Goal: Information Seeking & Learning: Find specific fact

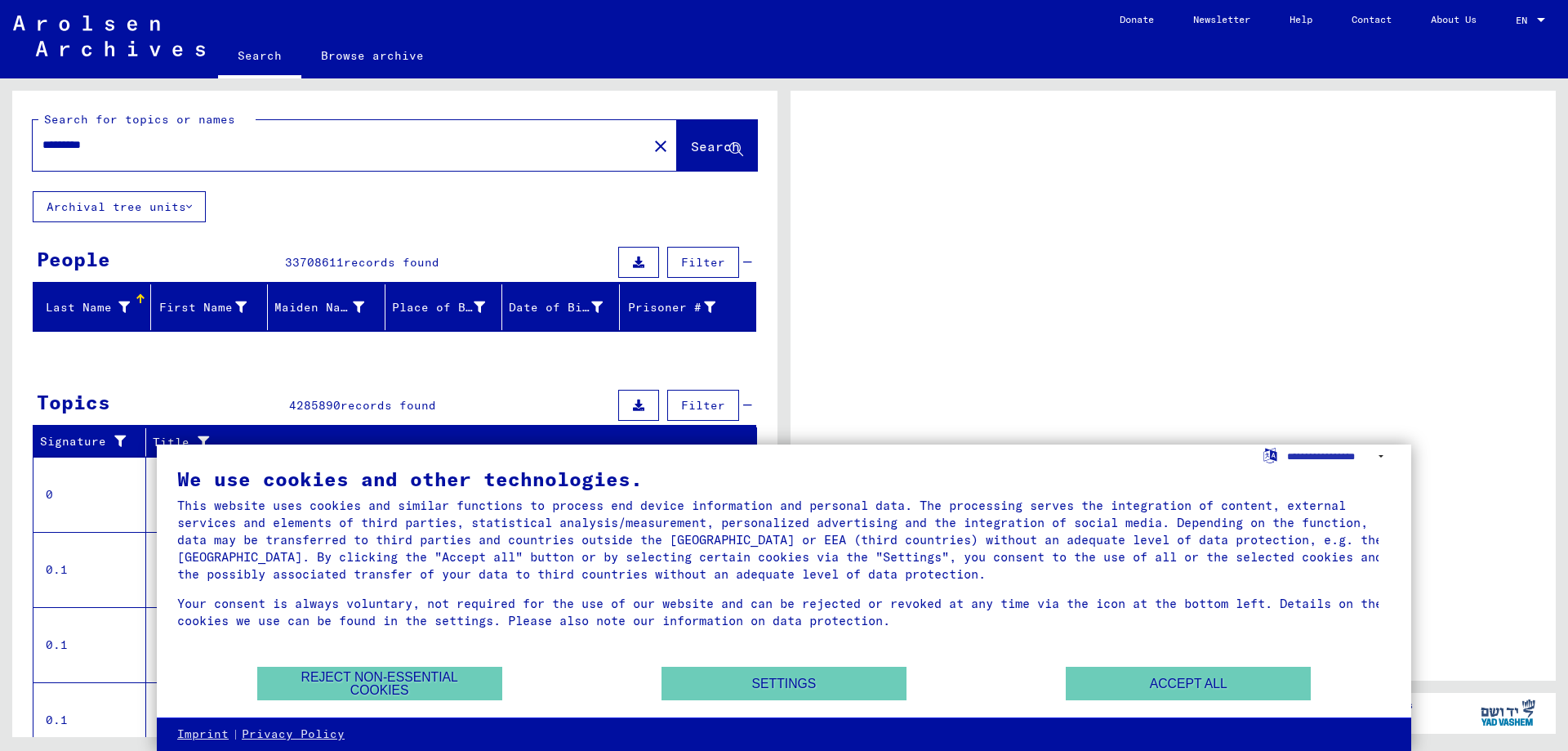
click at [691, 140] on span "Search" at bounding box center [715, 146] width 49 height 16
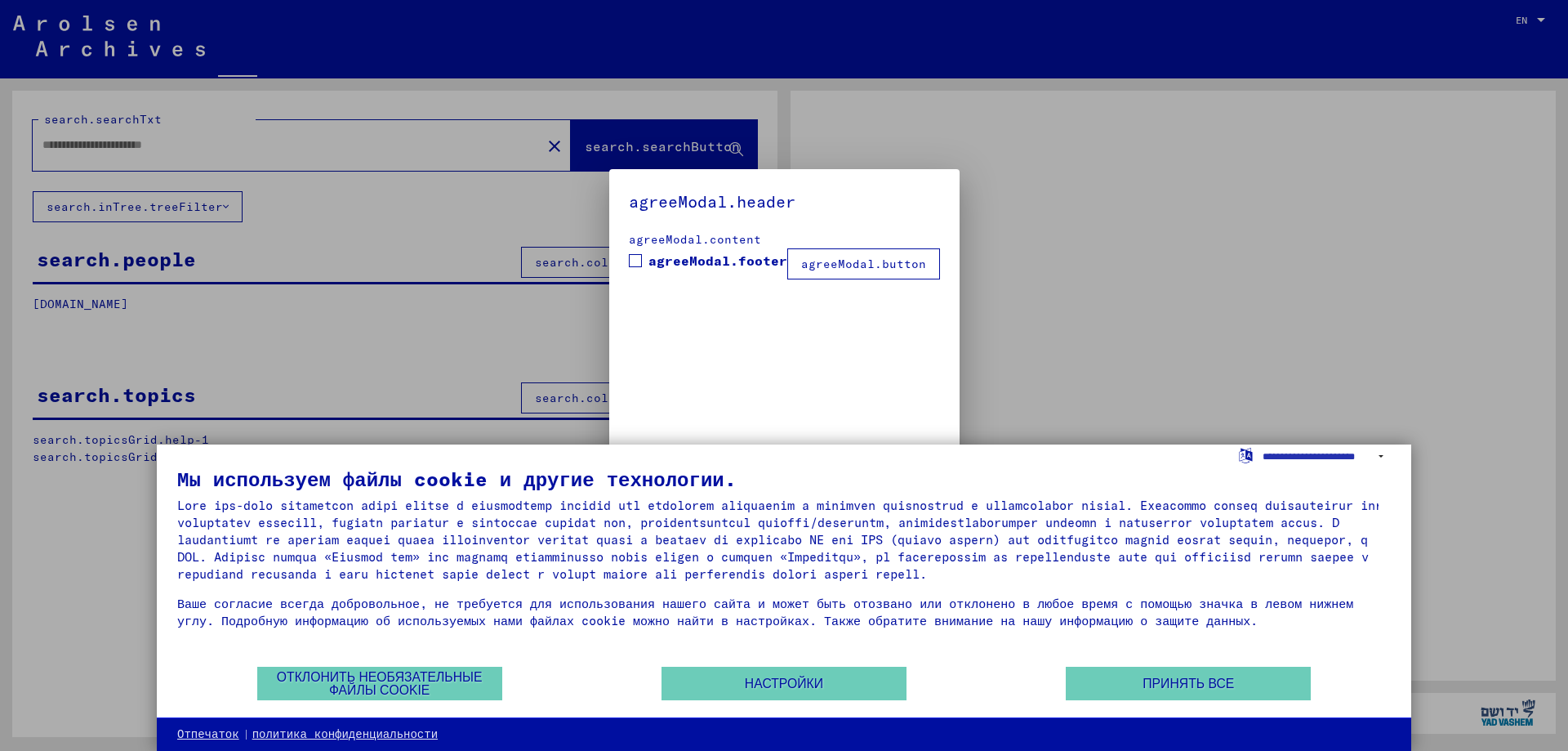
type input "*********"
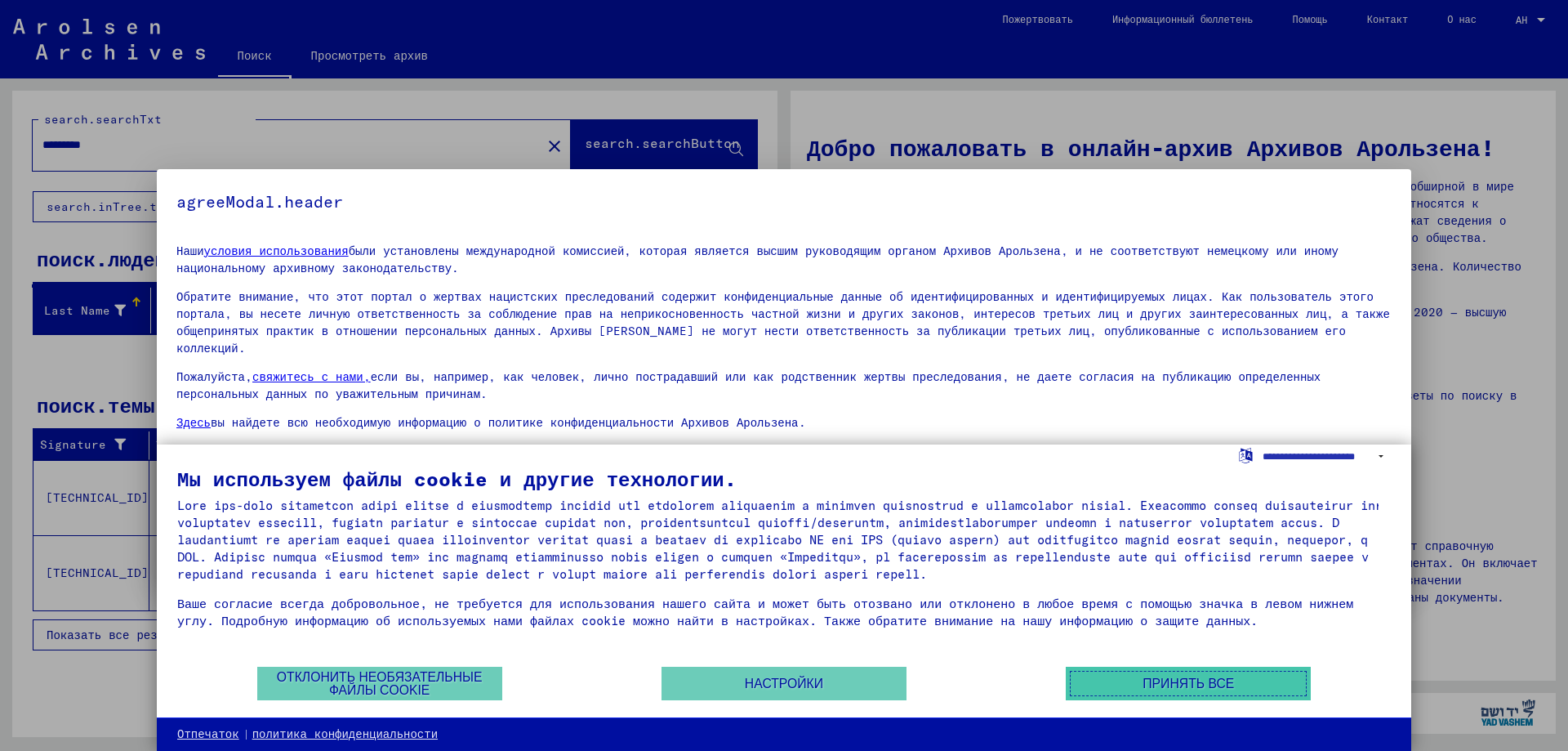
click at [1203, 681] on font "Принять все" at bounding box center [1189, 684] width 91 height 14
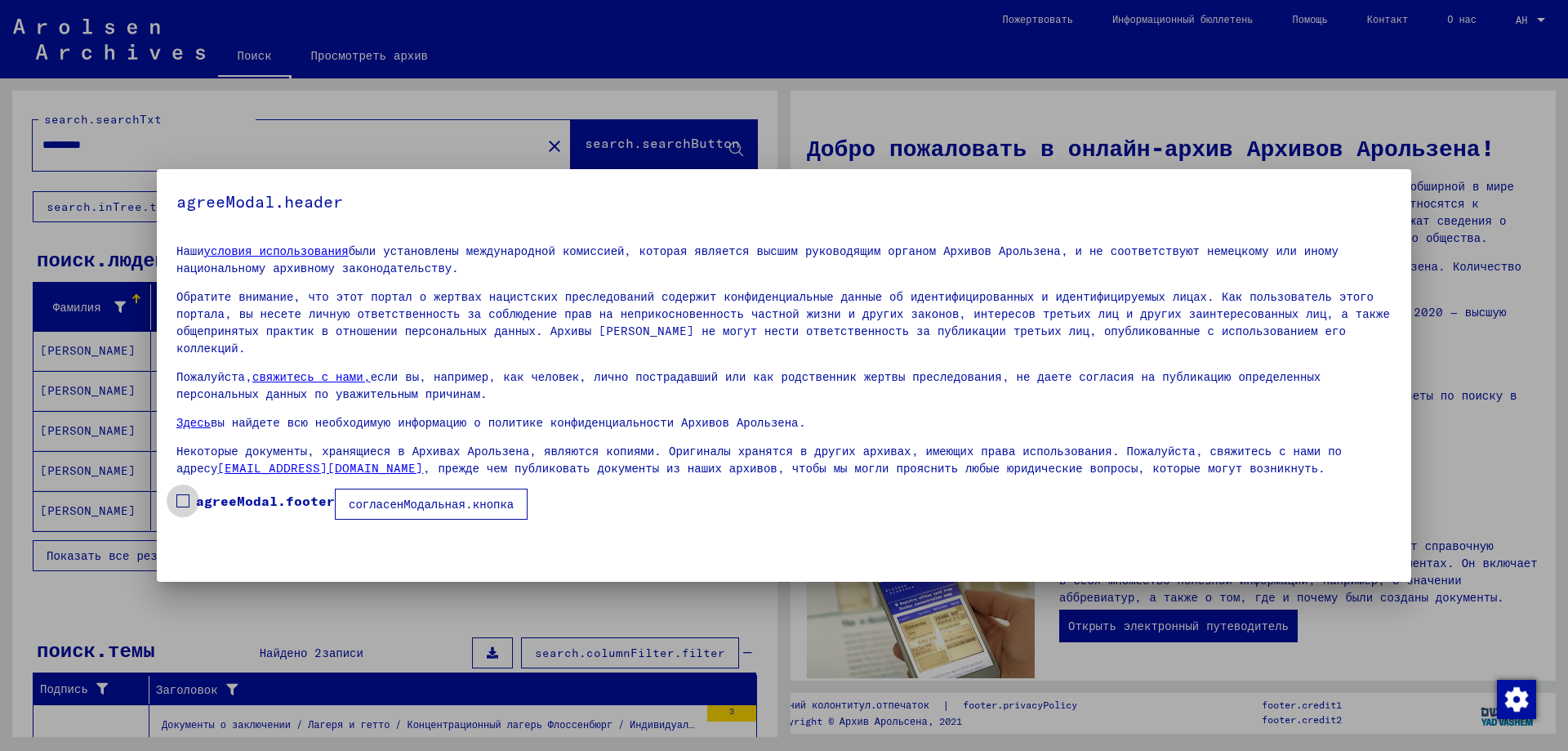
click at [193, 491] on label "agreeModal.footer" at bounding box center [256, 501] width 158 height 20
click at [395, 496] on font "согласенМодальная.кнопка" at bounding box center [431, 503] width 165 height 15
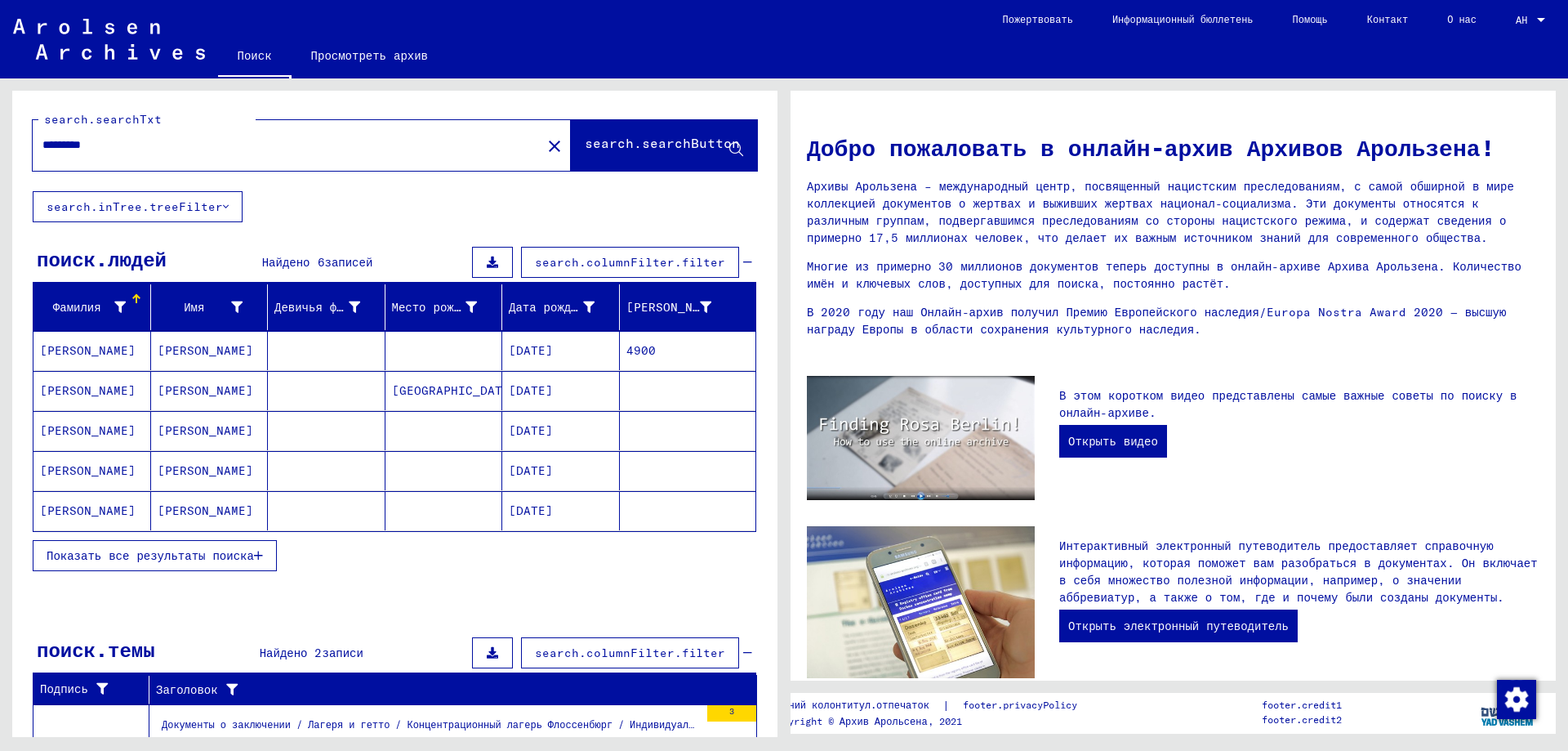
click at [178, 352] on font "[PERSON_NAME]" at bounding box center [205, 350] width 95 height 15
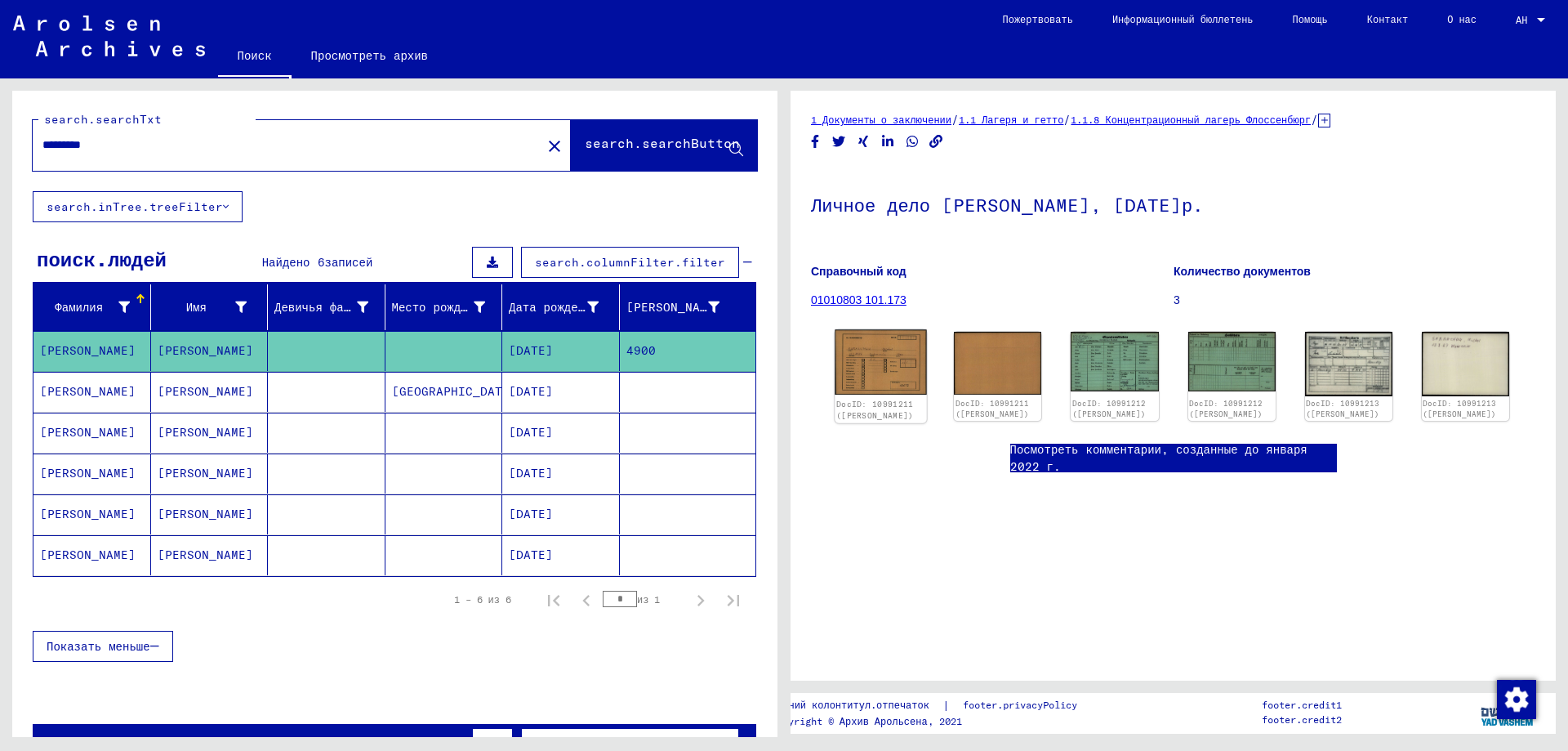
click at [884, 342] on img at bounding box center [881, 362] width 92 height 65
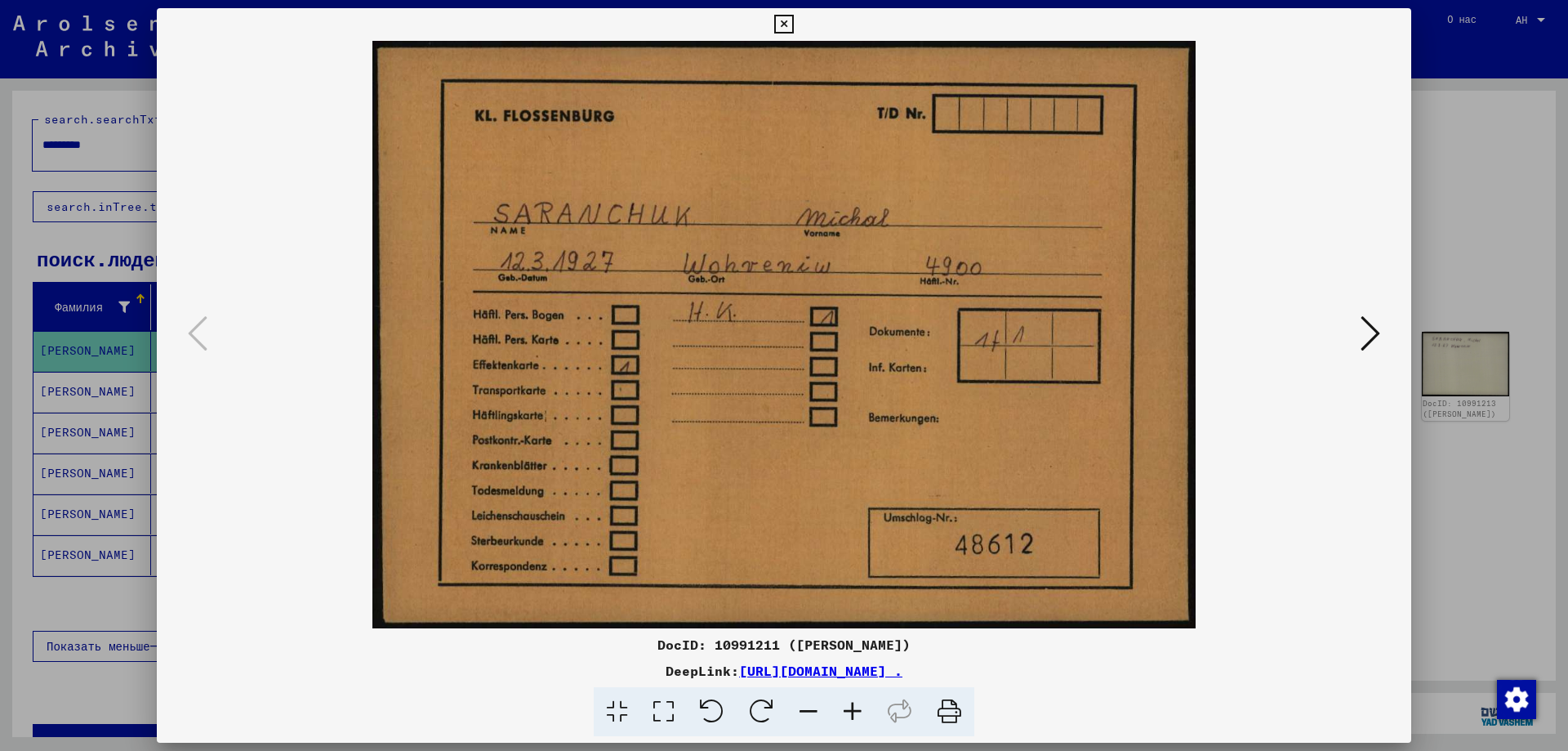
click at [1369, 317] on icon at bounding box center [1371, 334] width 20 height 40
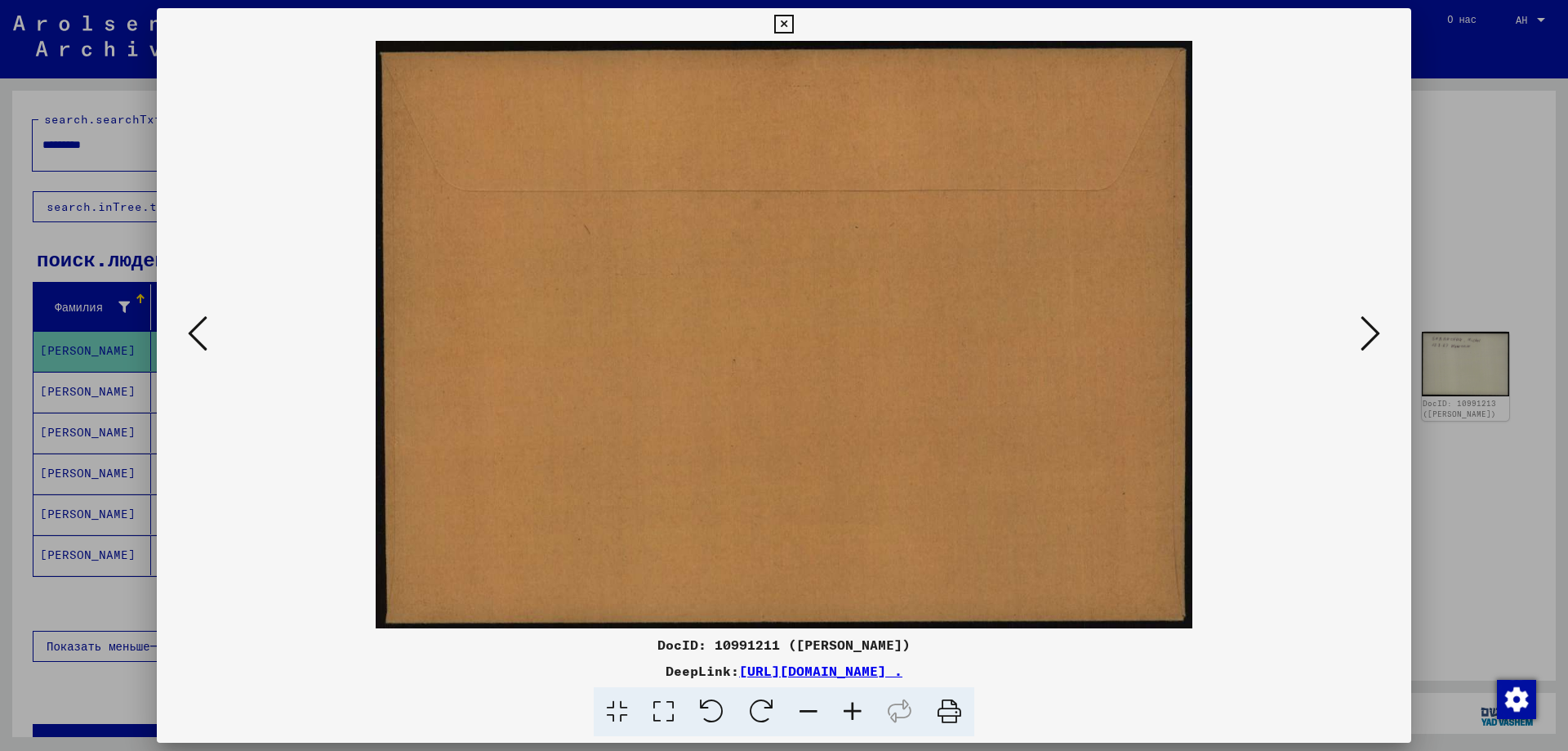
click at [1369, 317] on icon at bounding box center [1371, 334] width 20 height 40
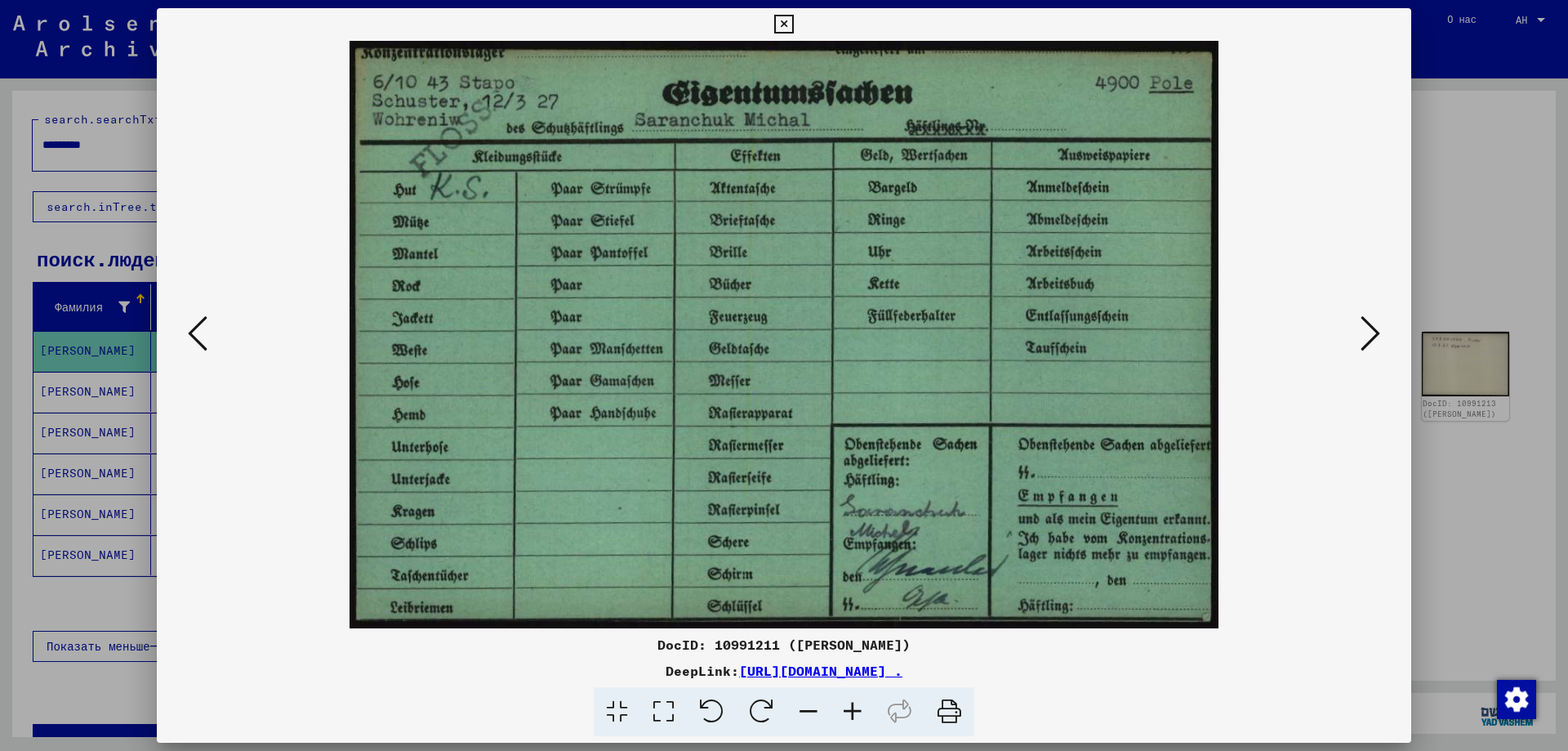
click at [1369, 317] on icon at bounding box center [1371, 334] width 20 height 40
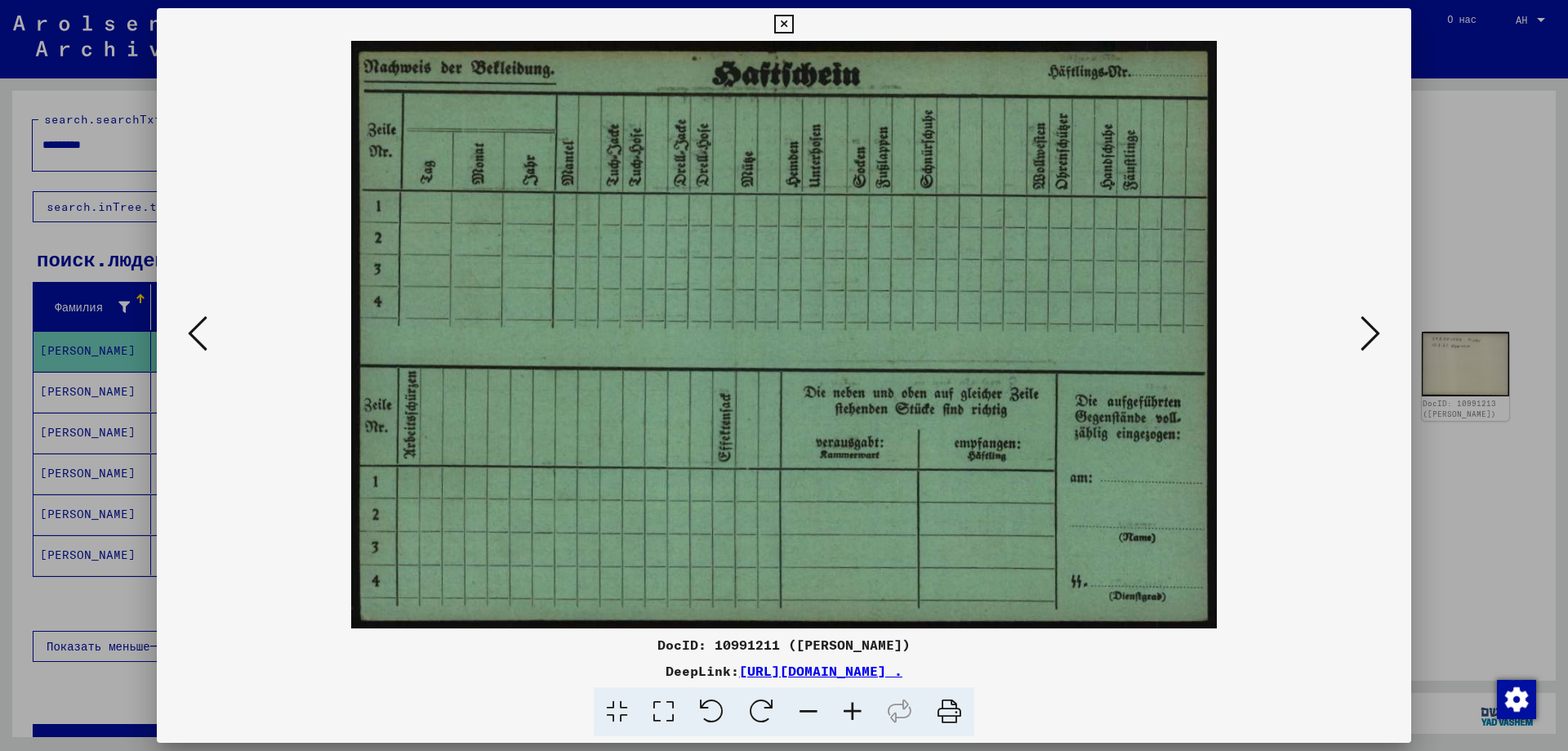
click at [1369, 317] on icon at bounding box center [1371, 334] width 20 height 40
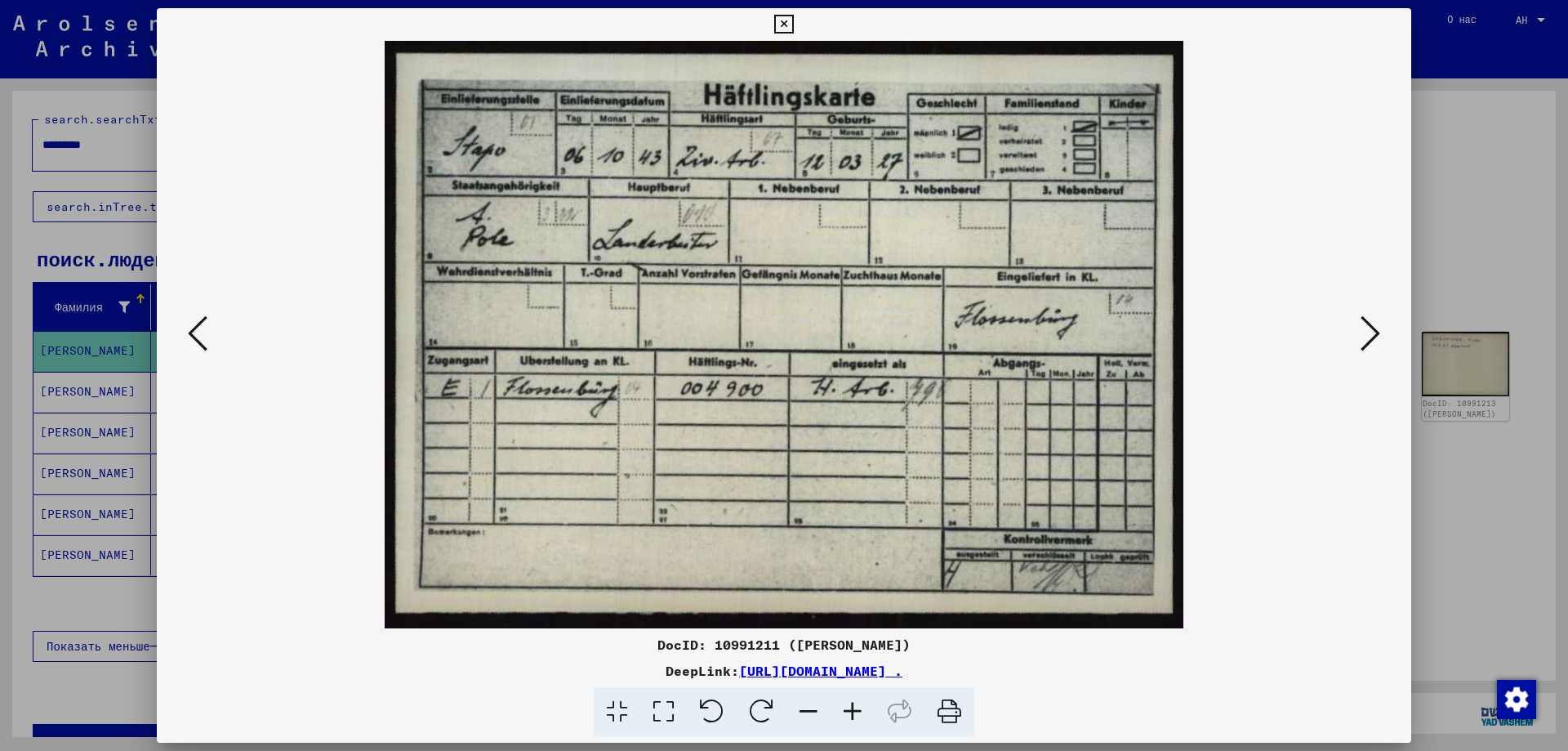
click at [1369, 317] on icon at bounding box center [1371, 334] width 20 height 40
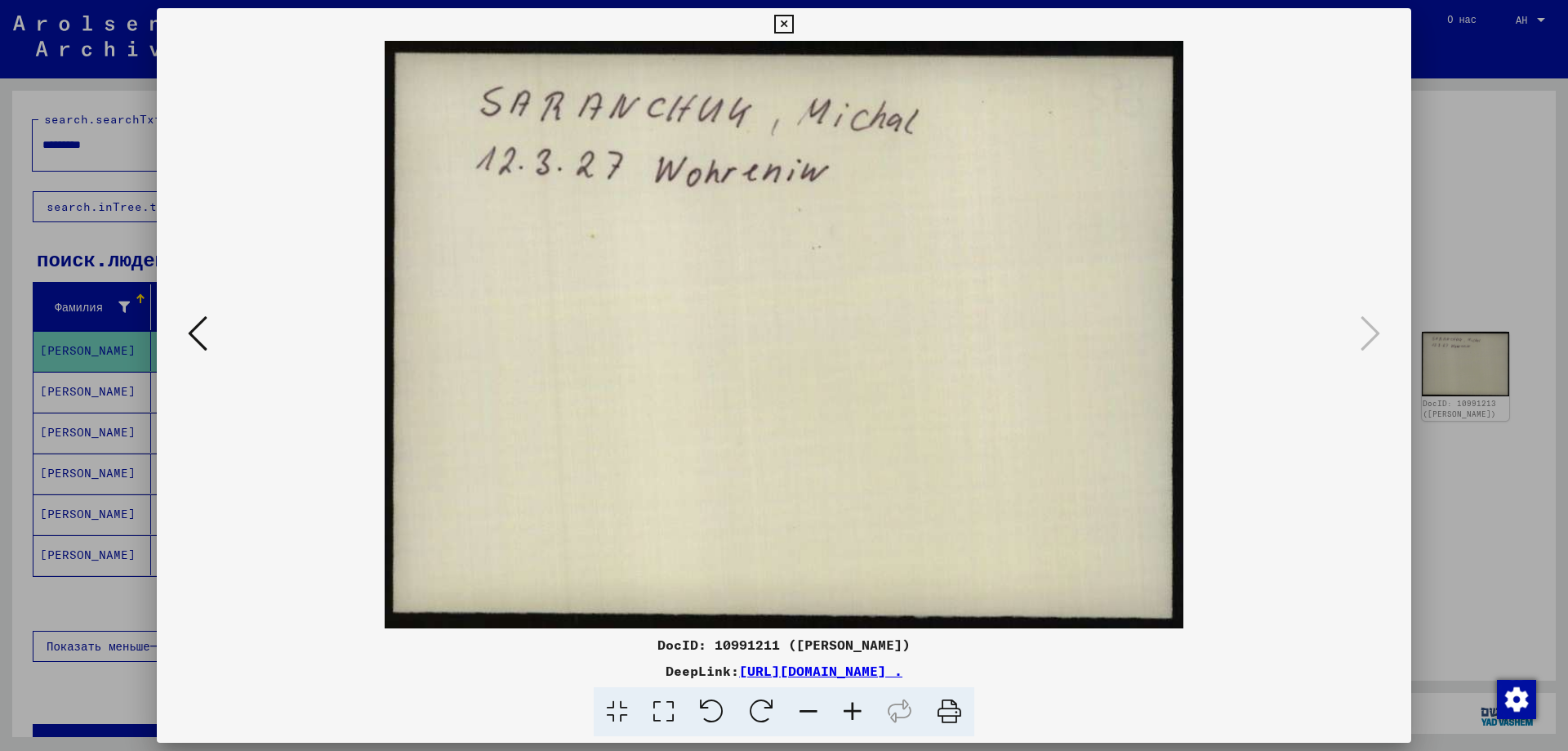
click at [202, 326] on icon at bounding box center [198, 334] width 20 height 40
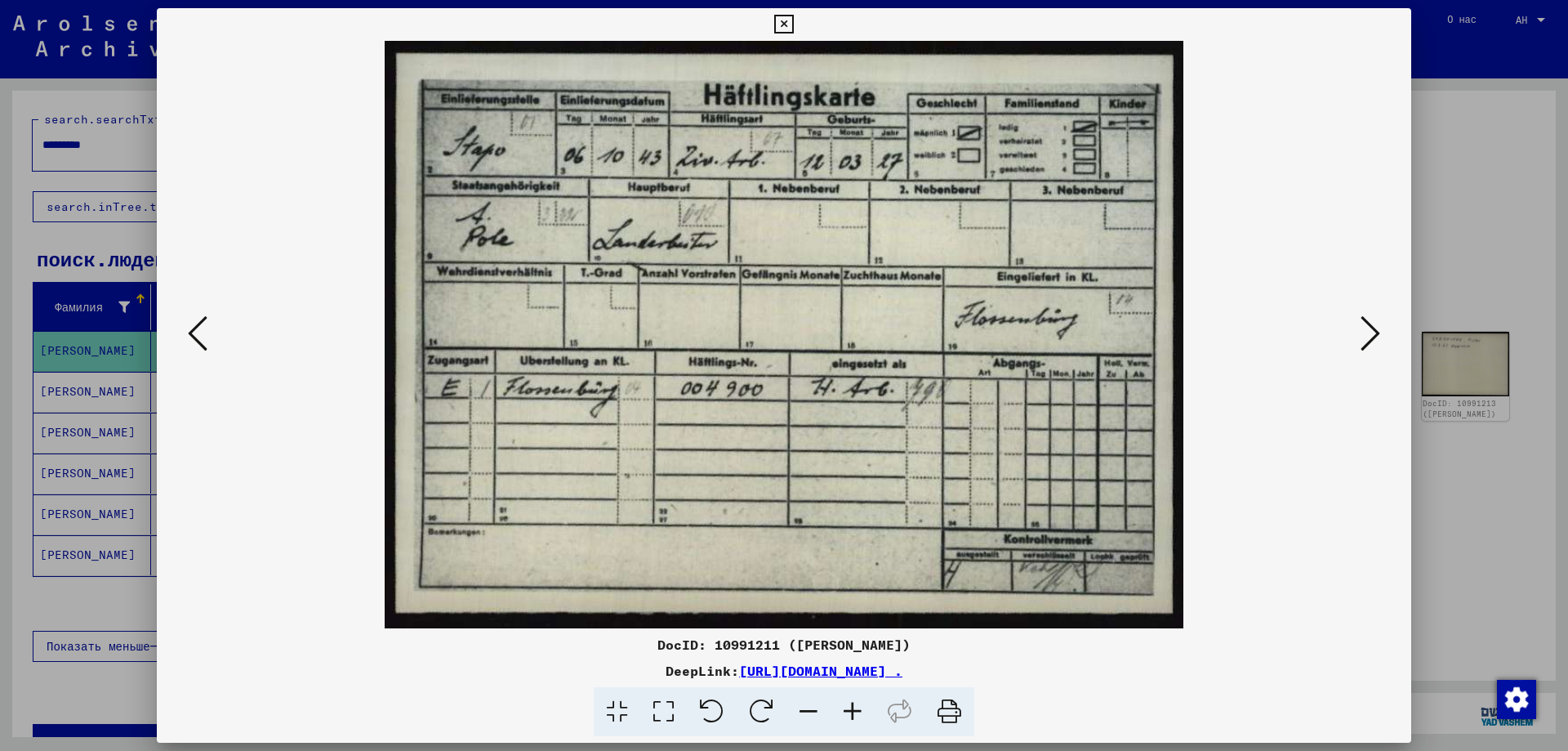
click at [1443, 35] on div at bounding box center [784, 376] width 1568 height 751
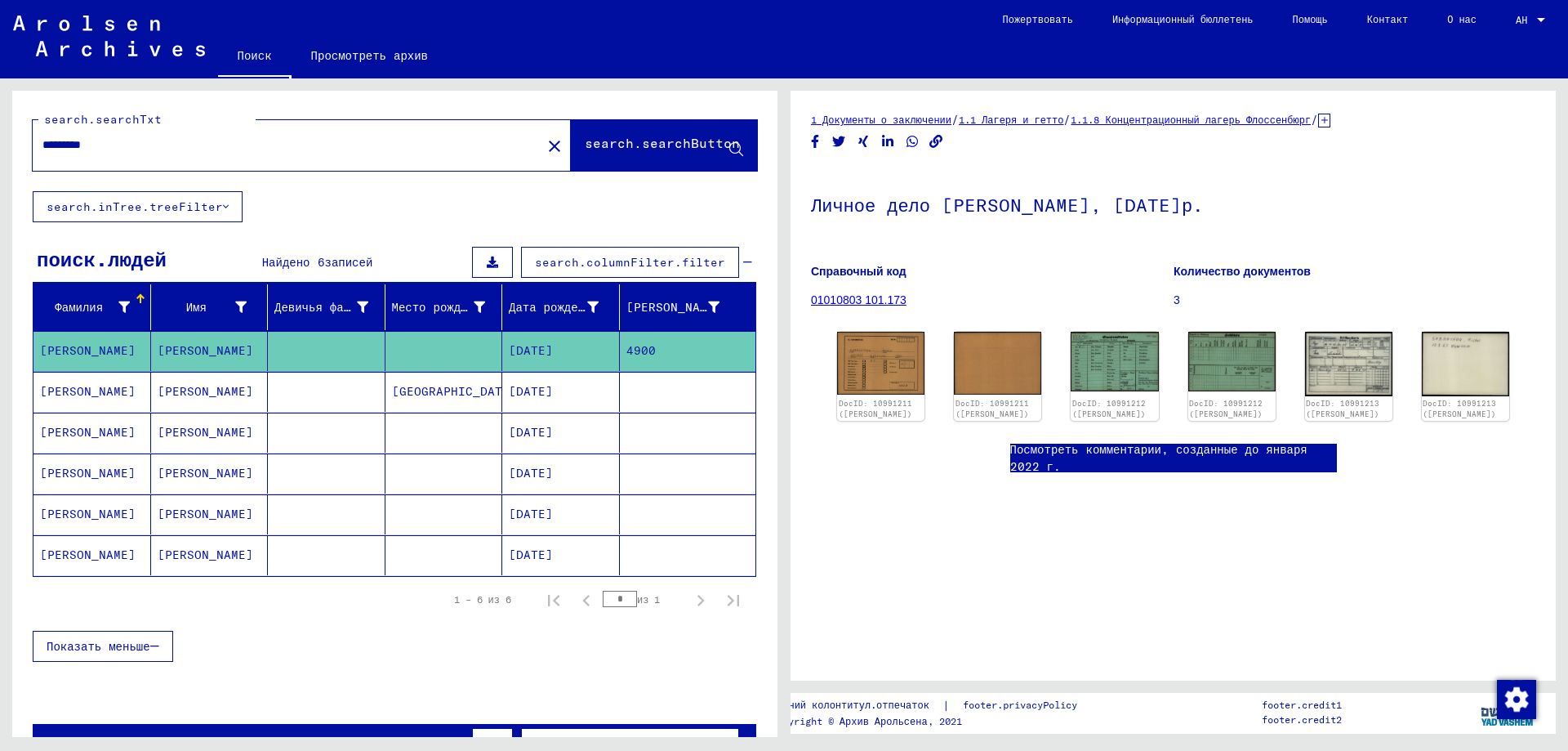
click at [221, 426] on mat-cell "[PERSON_NAME]" at bounding box center [210, 432] width 118 height 40
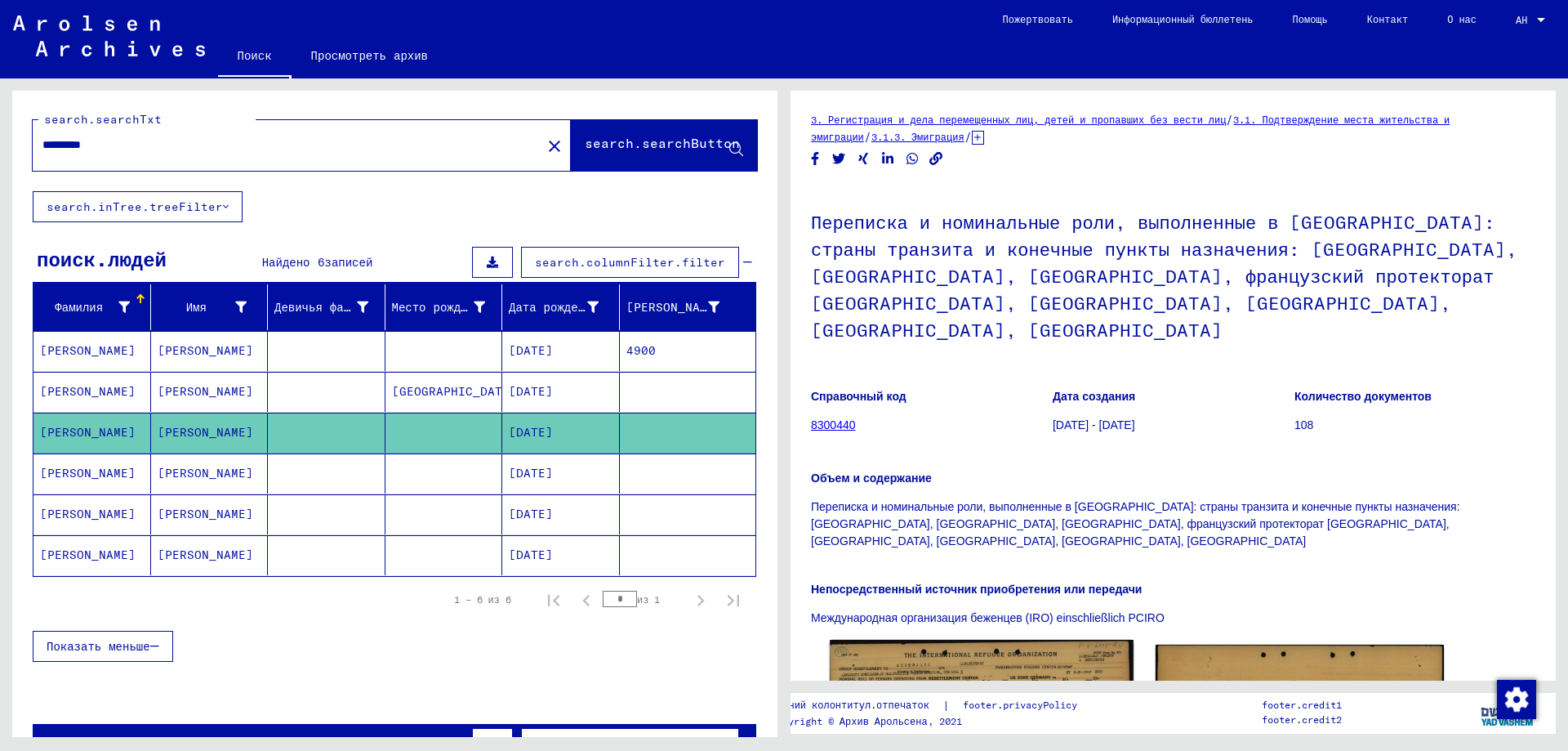
click at [951, 640] on img at bounding box center [982, 735] width 303 height 191
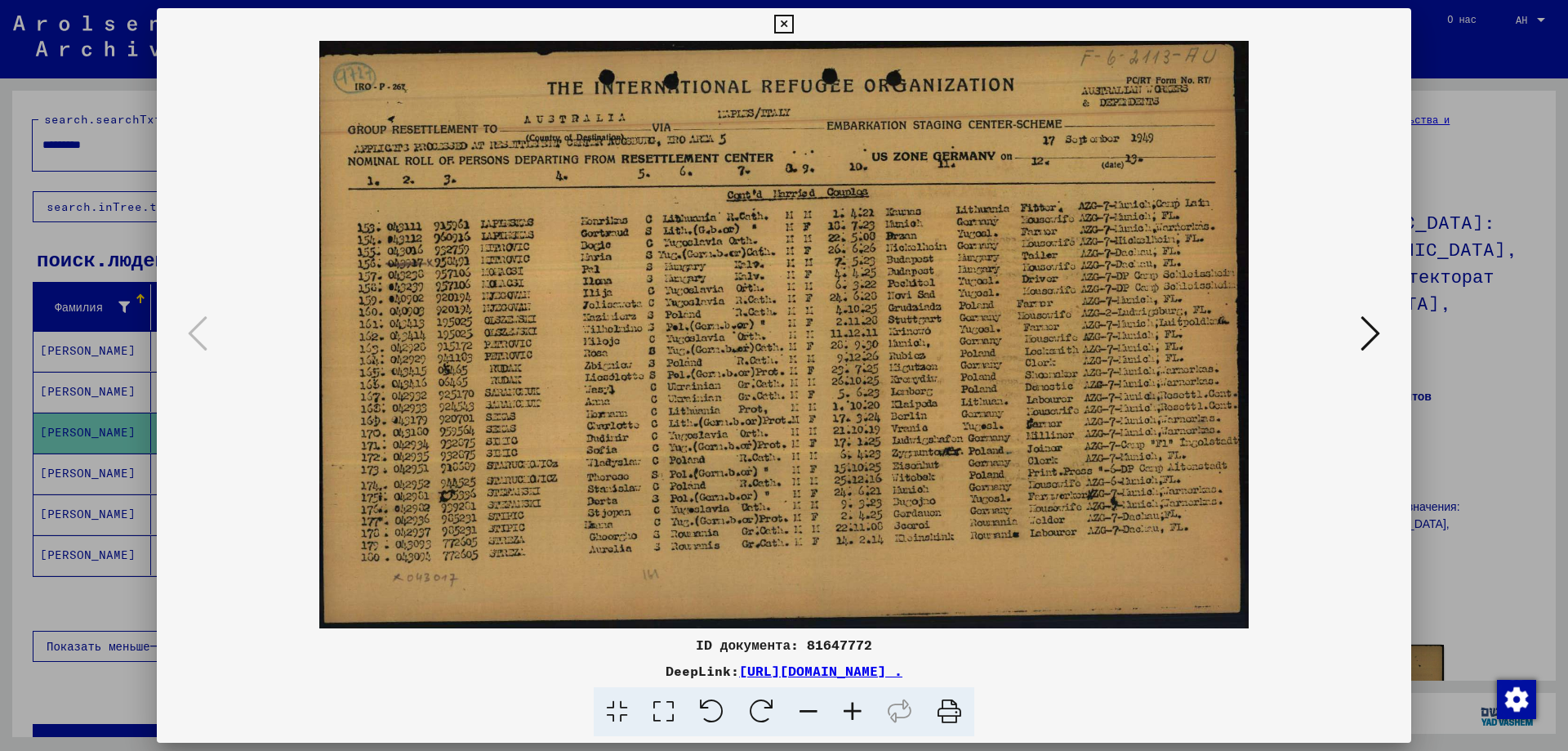
click at [1447, 48] on div at bounding box center [784, 376] width 1568 height 751
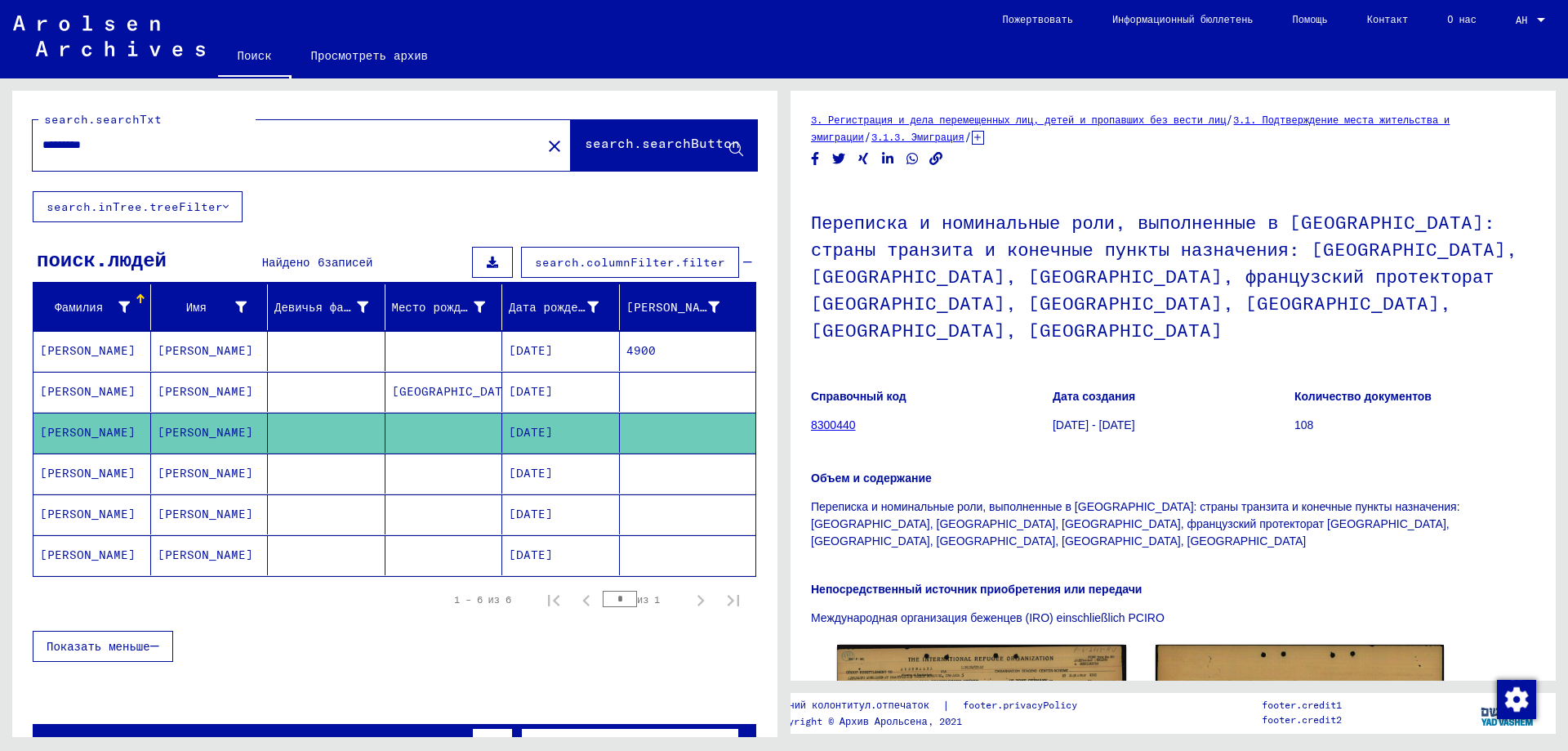
click at [207, 474] on mat-cell "[PERSON_NAME]" at bounding box center [210, 474] width 118 height 40
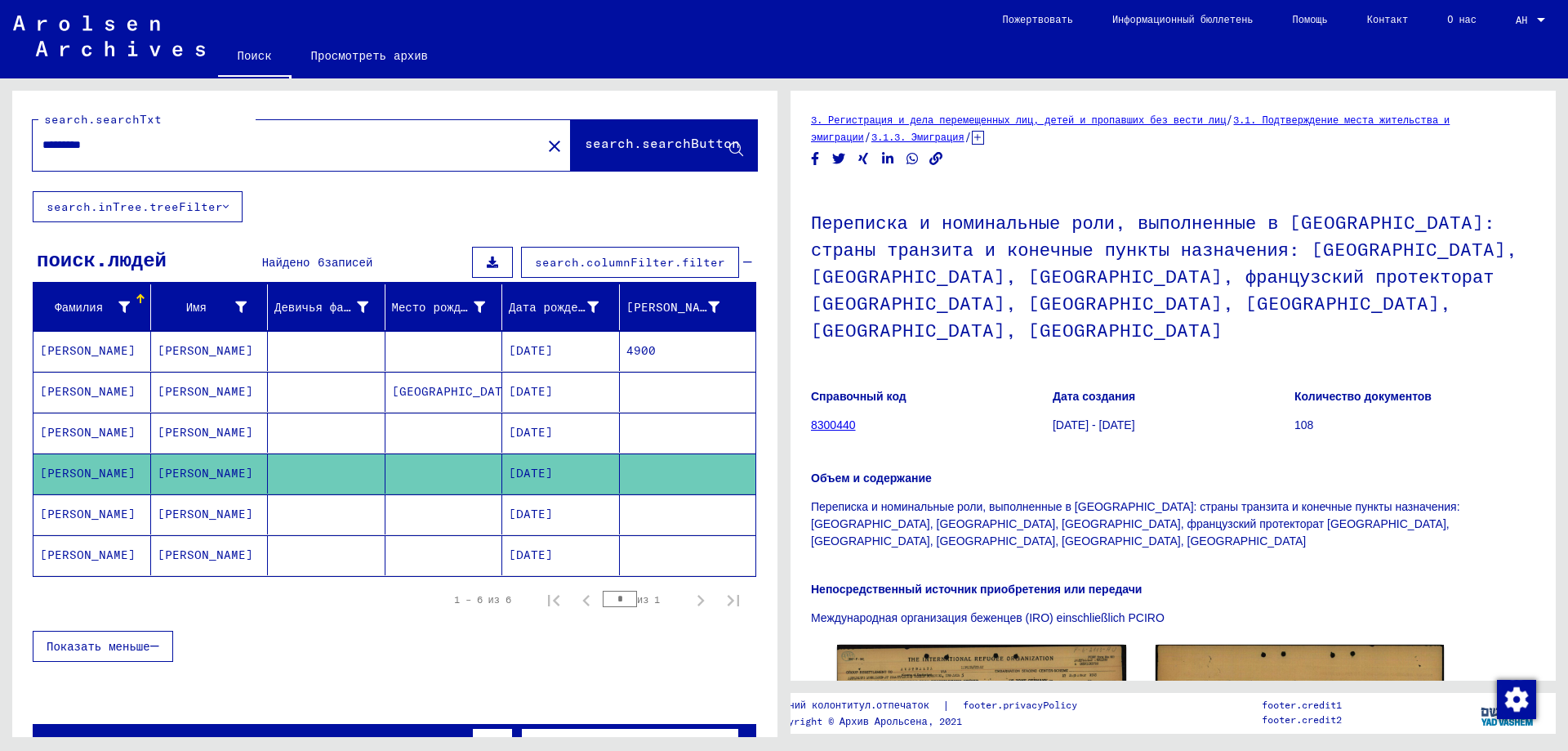
click at [202, 510] on mat-cell "[PERSON_NAME]" at bounding box center [210, 514] width 118 height 40
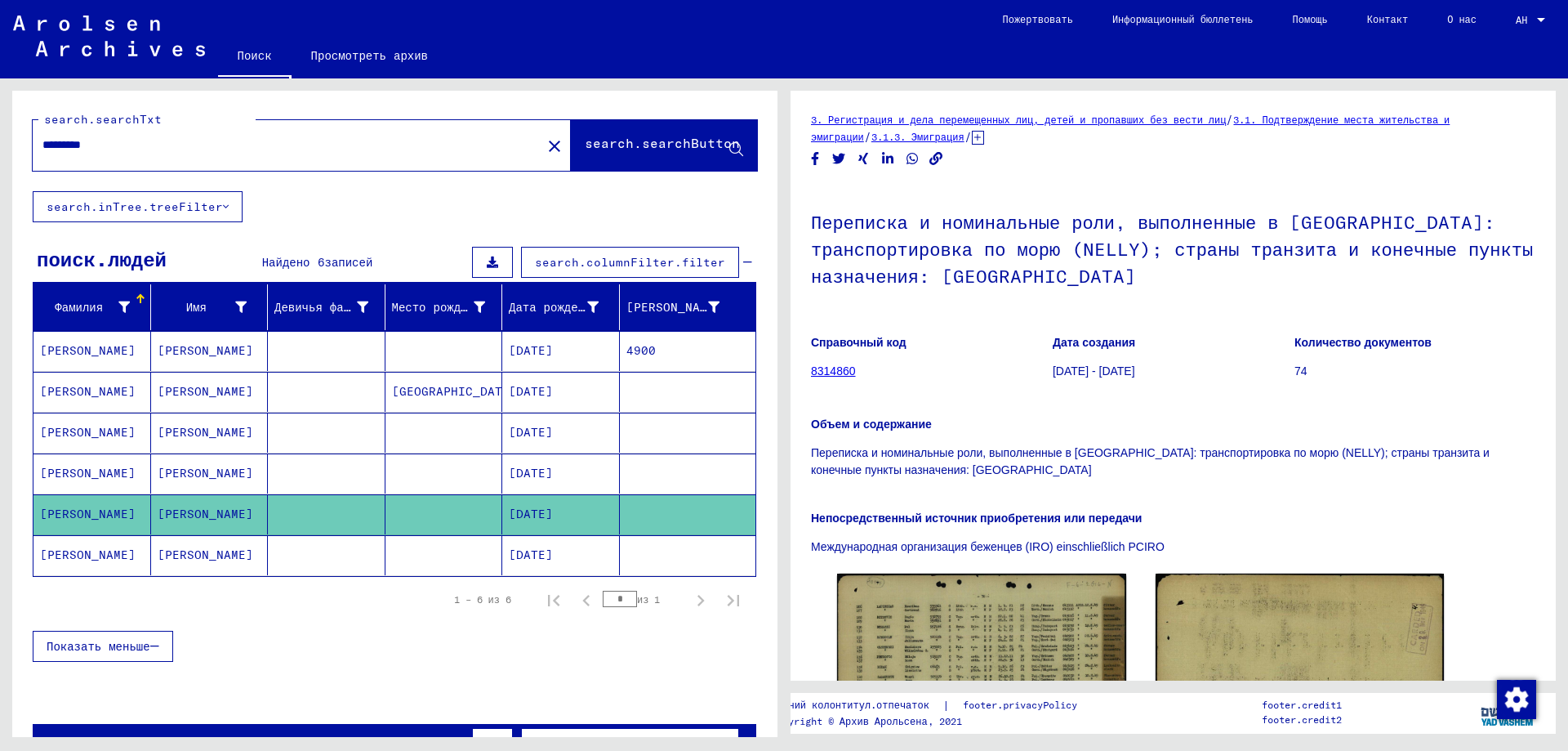
click at [193, 556] on mat-cell "[PERSON_NAME]" at bounding box center [210, 555] width 118 height 40
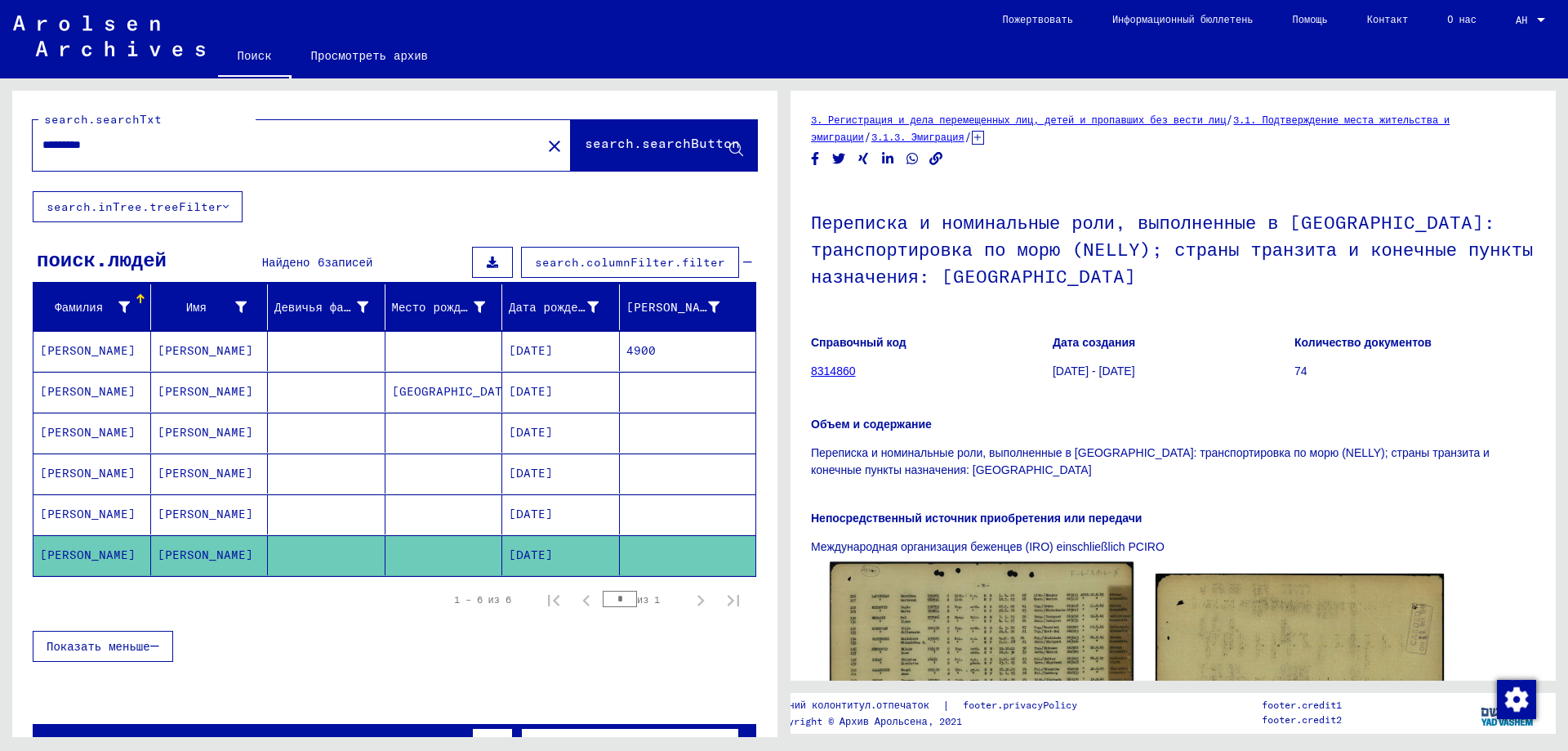
click at [895, 582] on img at bounding box center [982, 657] width 303 height 190
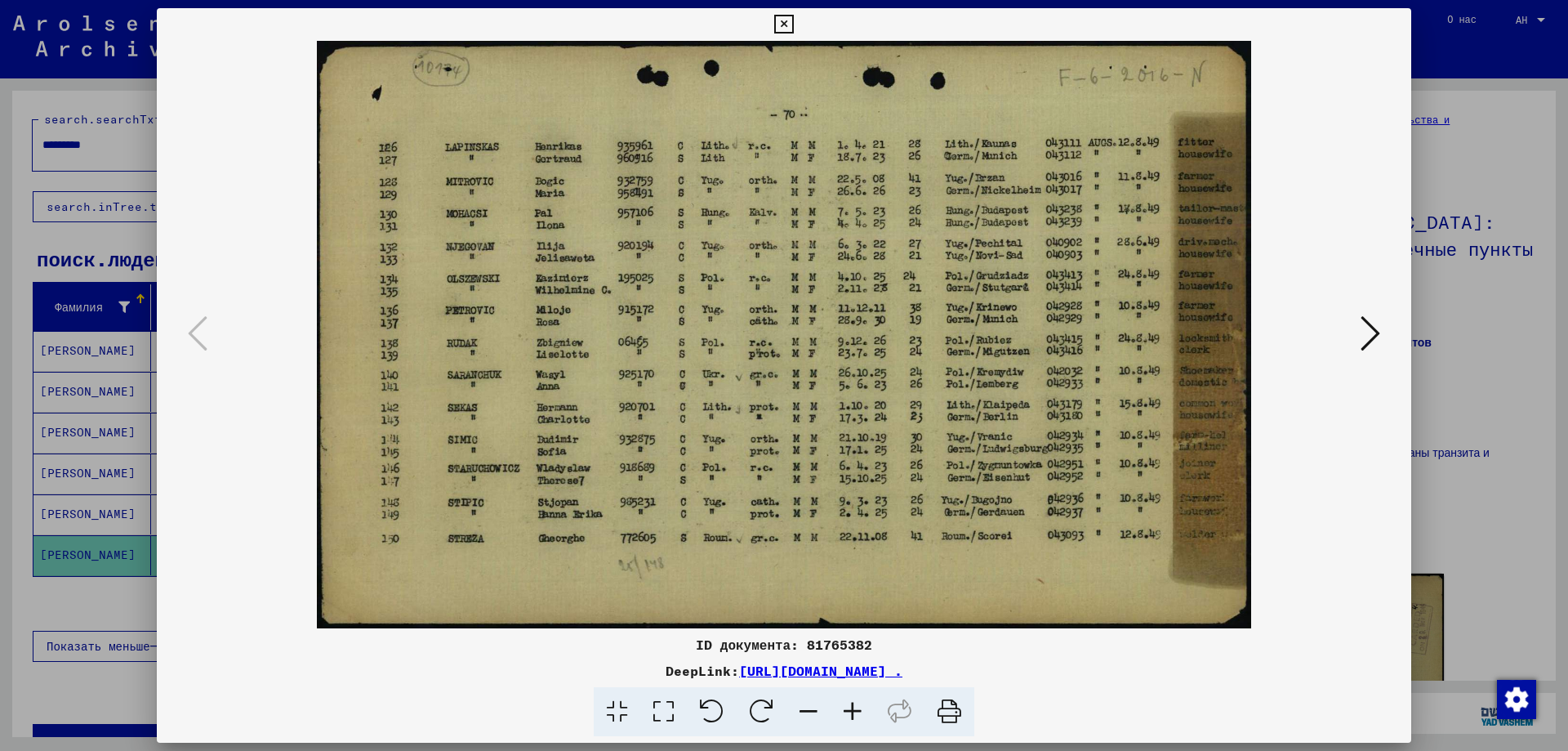
click at [1435, 51] on div at bounding box center [784, 376] width 1568 height 751
